Goal: Communication & Community: Answer question/provide support

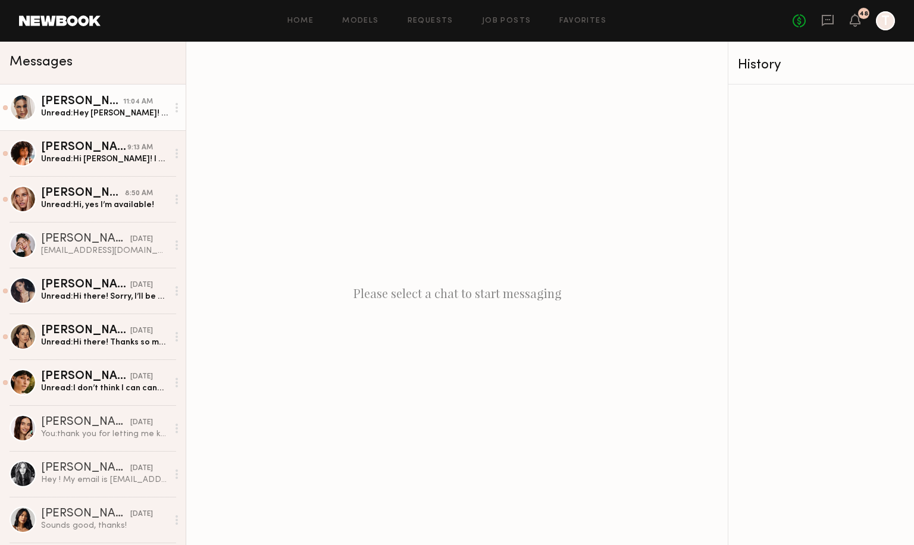
click at [129, 104] on div "11:04 AM" at bounding box center [138, 101] width 30 height 11
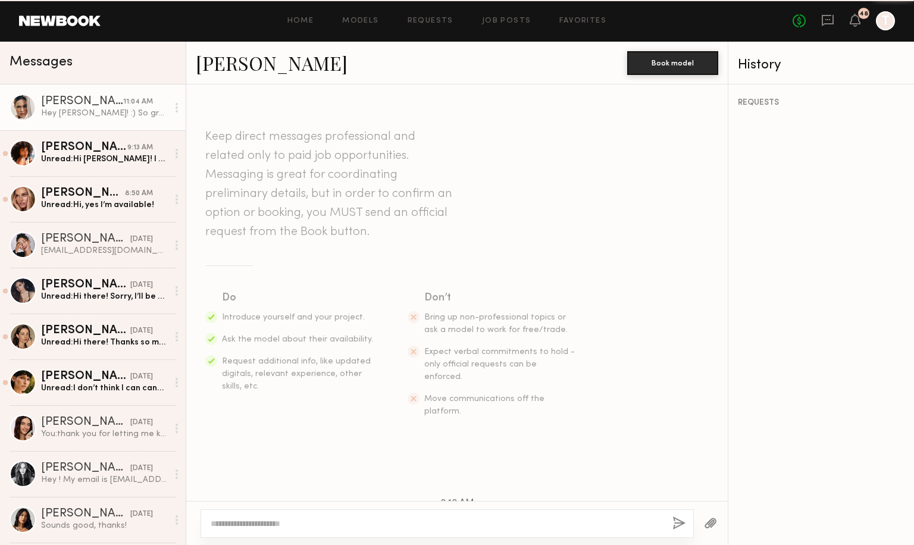
scroll to position [254, 0]
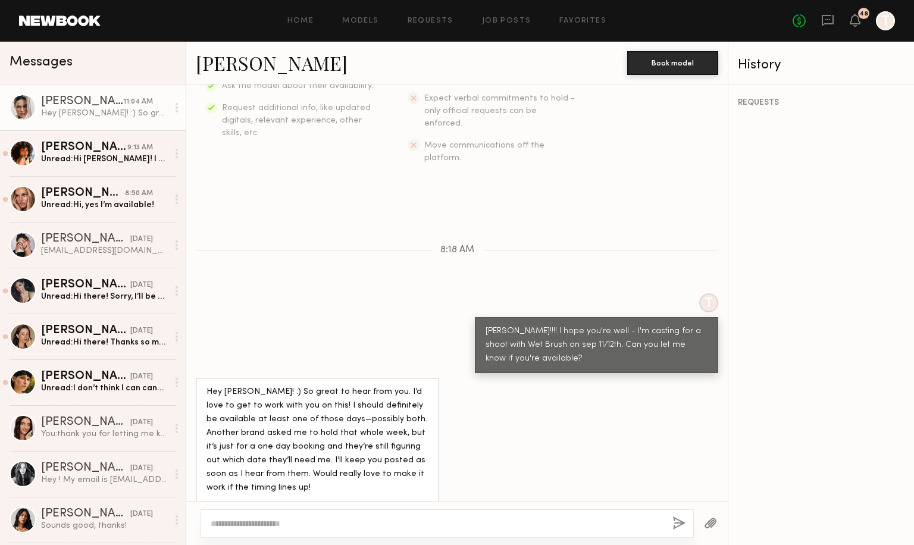
click at [345, 521] on textarea at bounding box center [437, 524] width 452 height 12
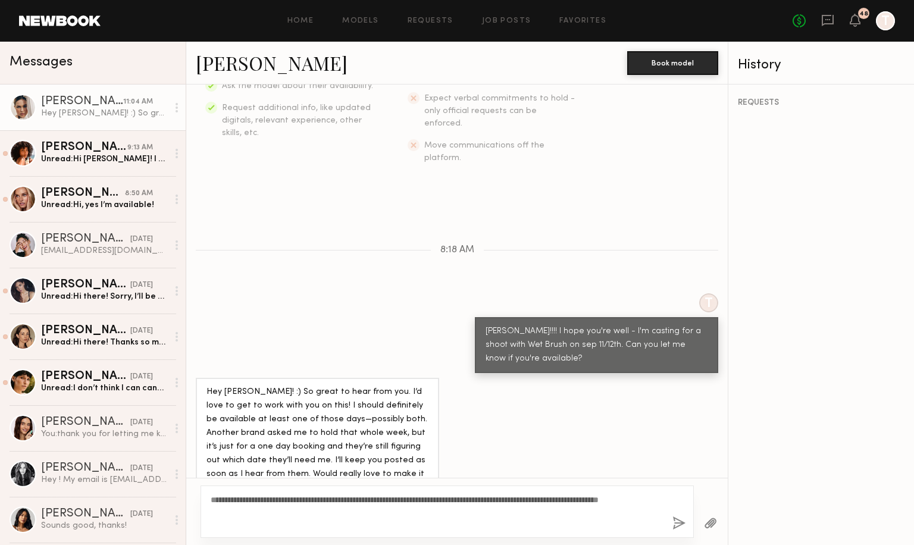
type textarea "**********"
click at [676, 520] on button "button" at bounding box center [679, 524] width 13 height 15
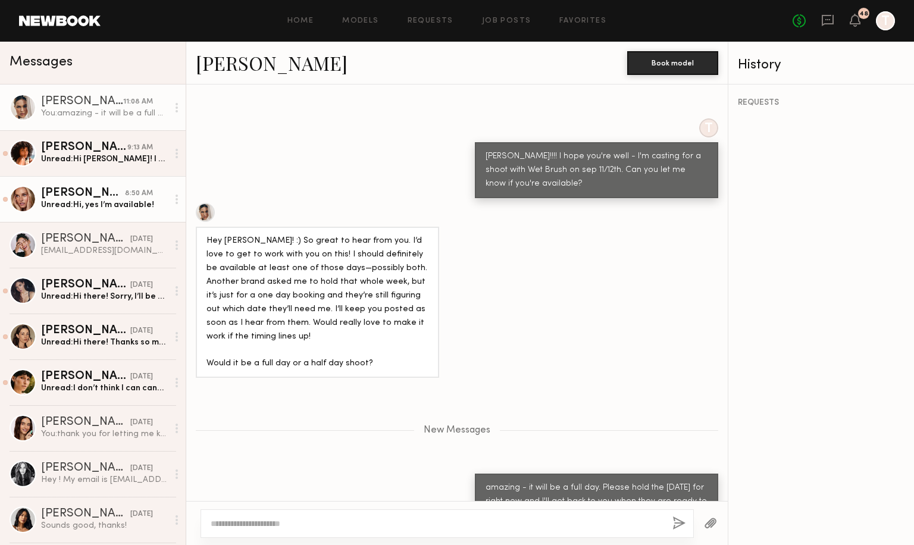
click at [112, 198] on div "Emma D." at bounding box center [83, 194] width 84 height 12
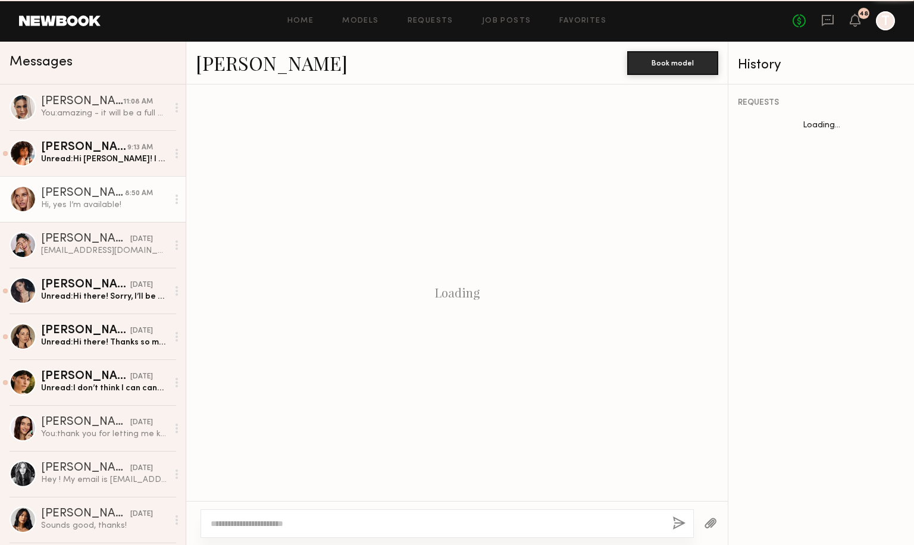
scroll to position [145, 0]
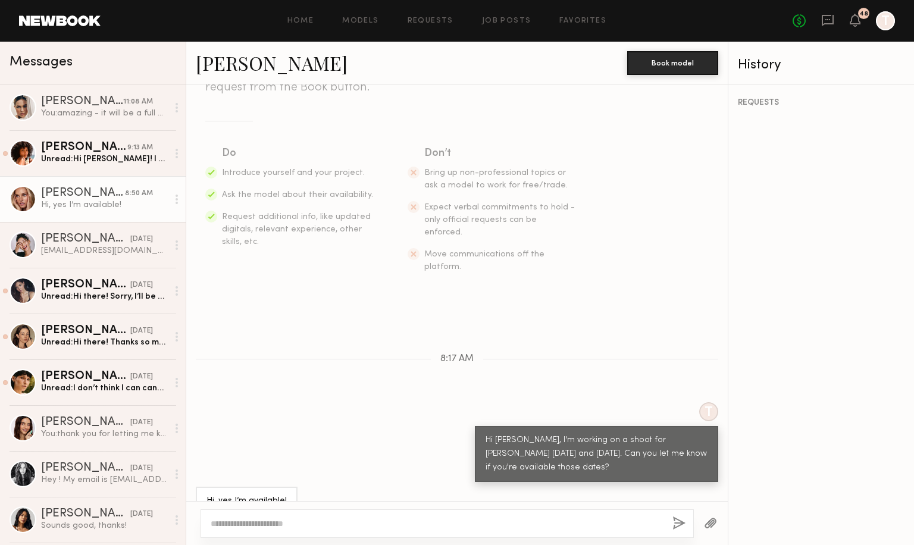
click at [462, 524] on textarea at bounding box center [437, 524] width 452 height 12
type textarea "**********"
click at [677, 529] on button "button" at bounding box center [679, 524] width 13 height 15
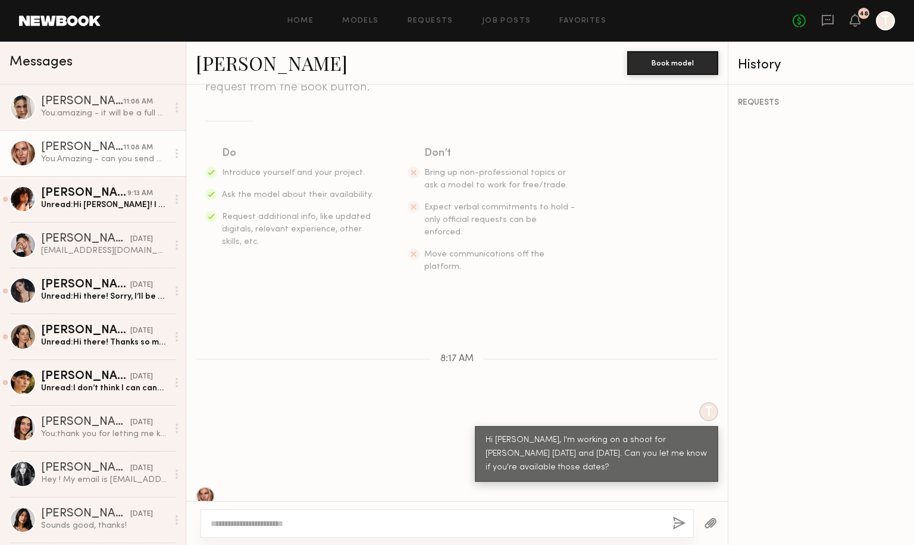
scroll to position [292, 0]
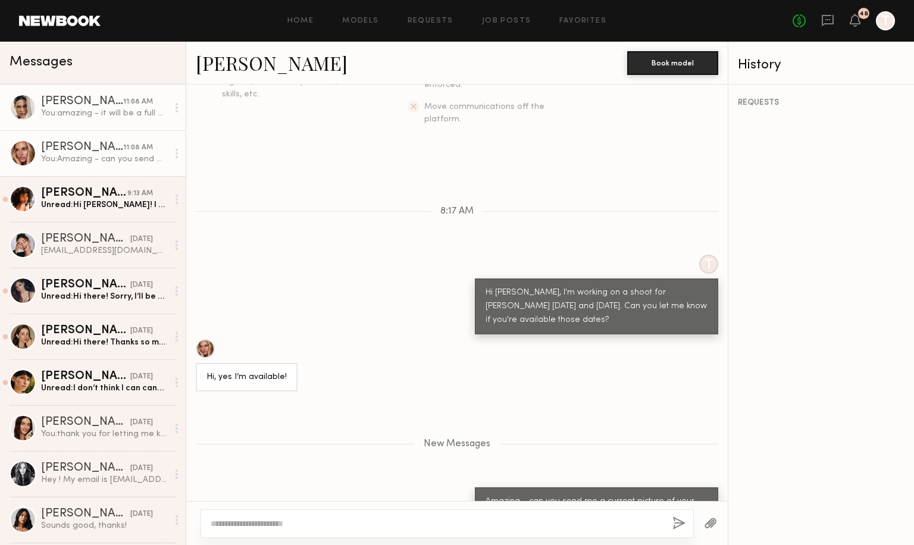
click at [76, 105] on div "Ali C." at bounding box center [82, 102] width 82 height 12
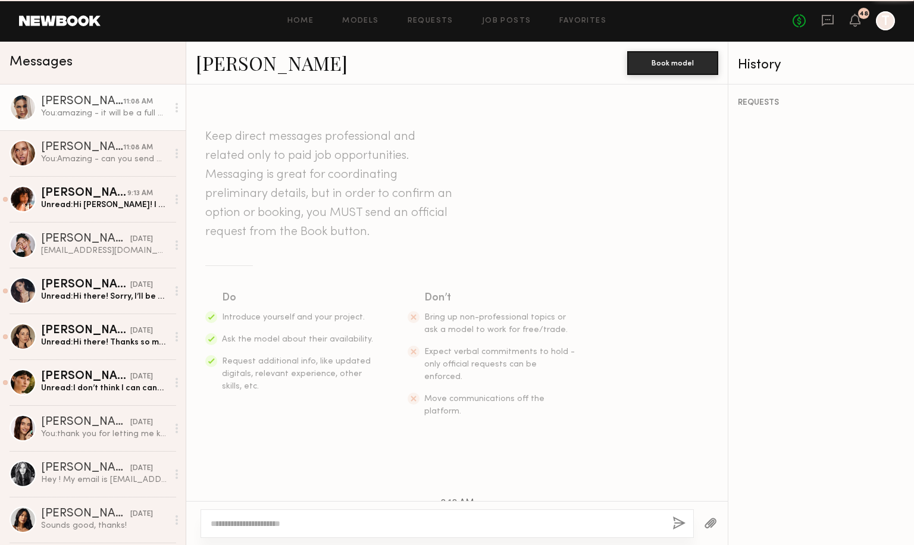
scroll to position [338, 0]
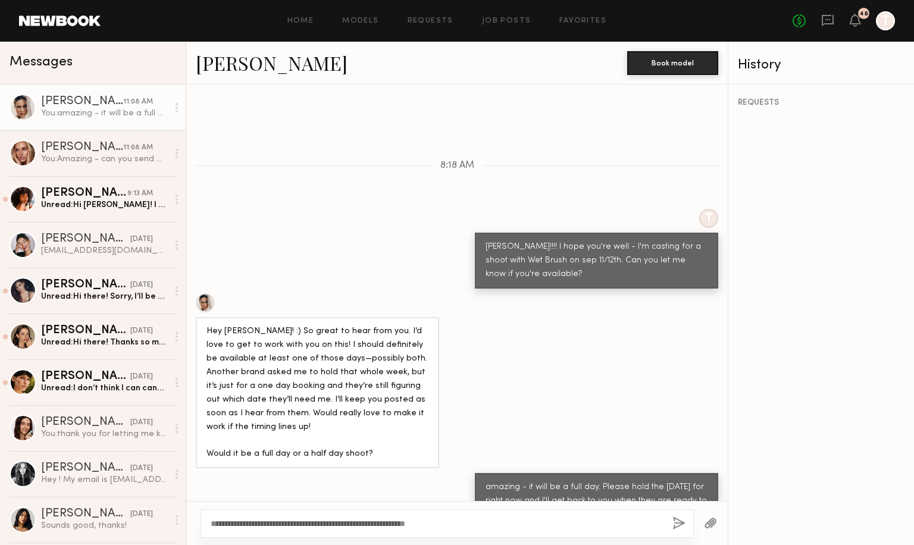
type textarea "**********"
click at [677, 520] on button "button" at bounding box center [679, 524] width 13 height 15
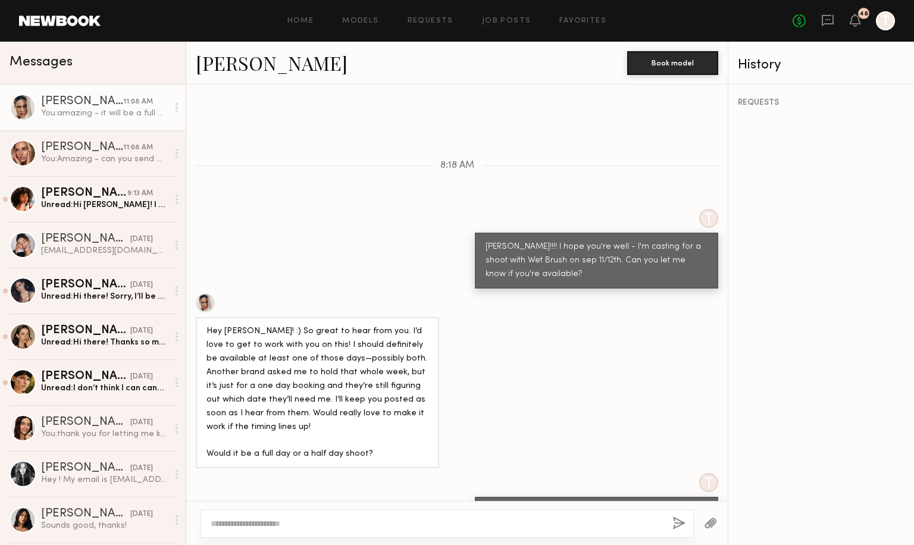
scroll to position [409, 0]
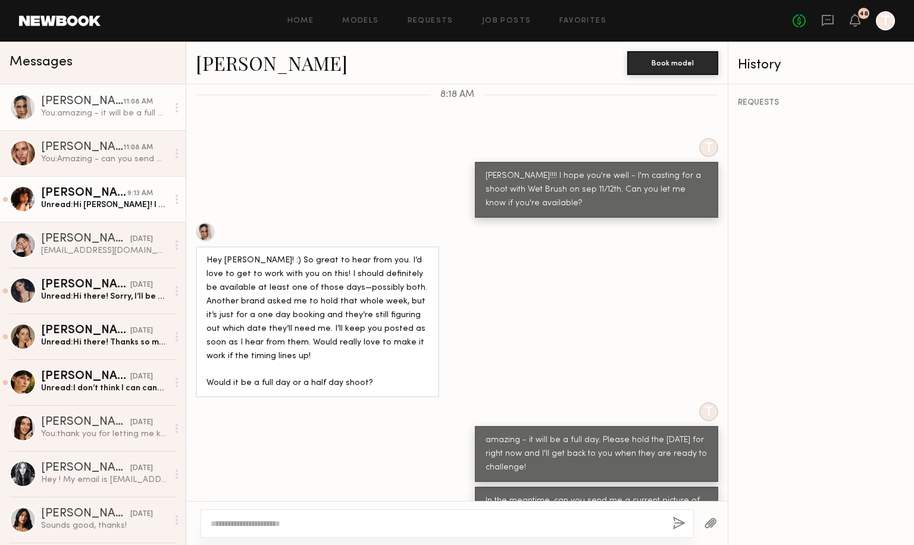
click at [83, 197] on div "Emely M." at bounding box center [84, 194] width 86 height 12
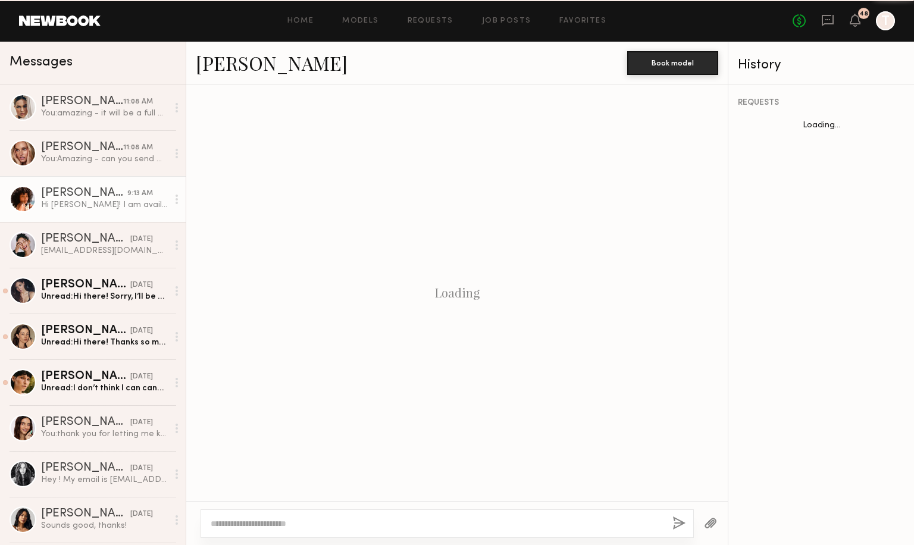
scroll to position [145, 0]
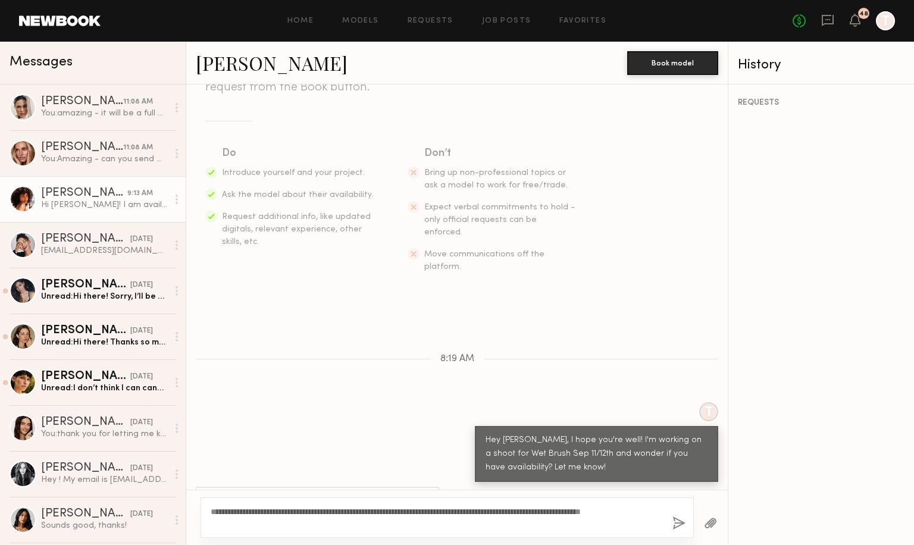
type textarea "**********"
click at [681, 524] on button "button" at bounding box center [679, 524] width 13 height 15
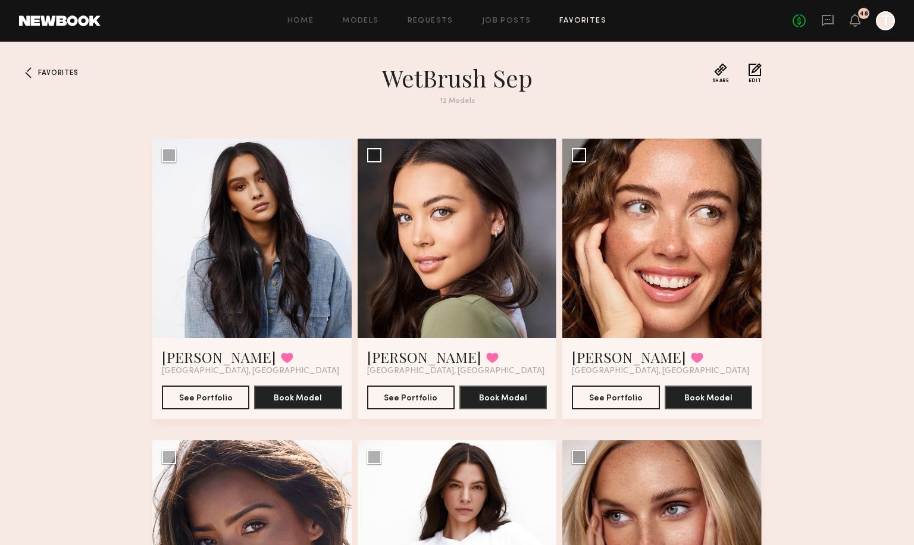
scroll to position [818, 0]
